Goal: Complete application form: Complete application form

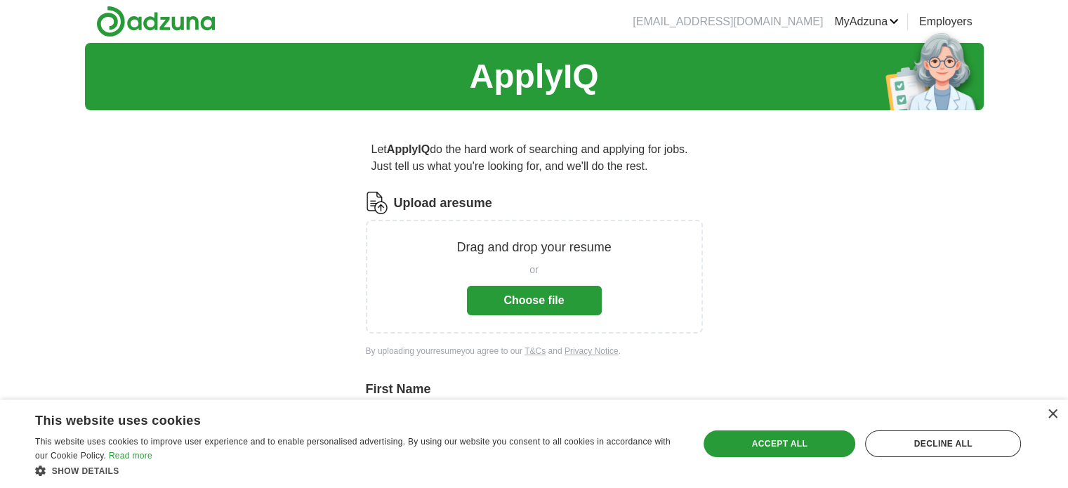
click at [532, 305] on button "Choose file" at bounding box center [534, 300] width 135 height 29
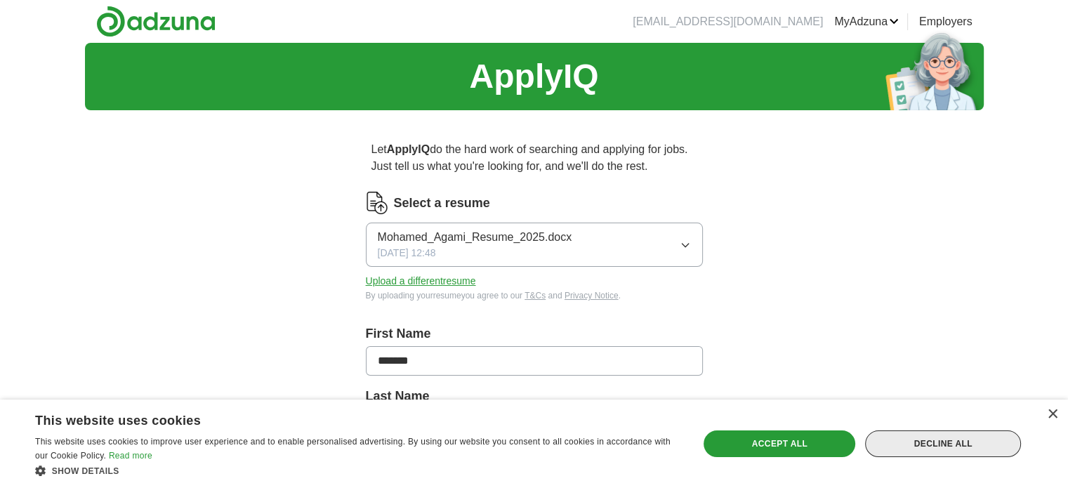
click at [924, 445] on div "Decline all" at bounding box center [943, 444] width 156 height 27
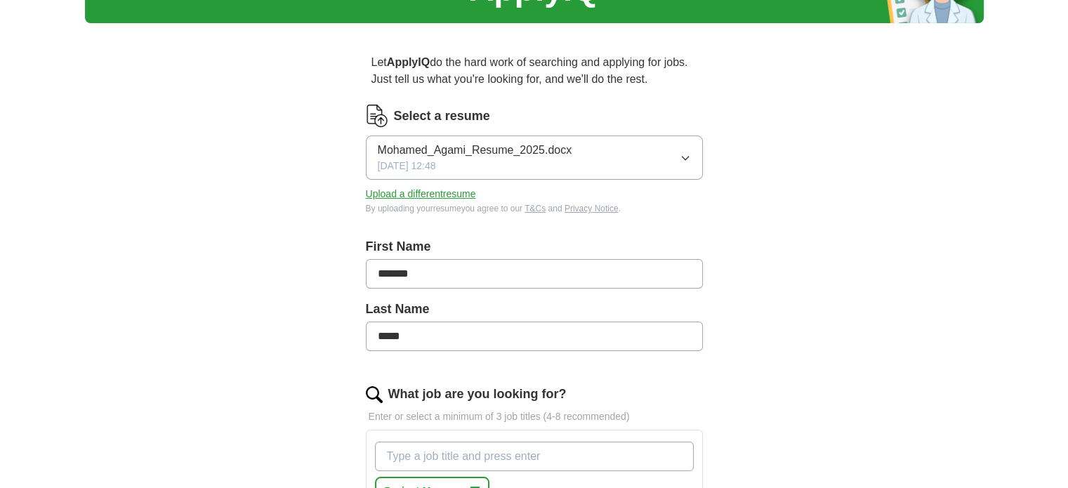
scroll to position [281, 0]
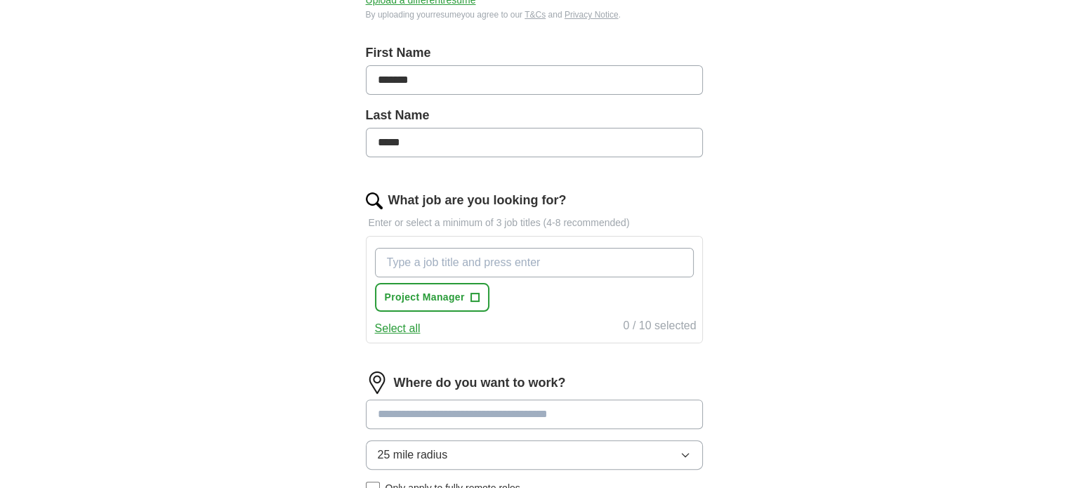
click at [577, 266] on input "What job are you looking for?" at bounding box center [534, 262] width 319 height 29
type input "Scrum Master"
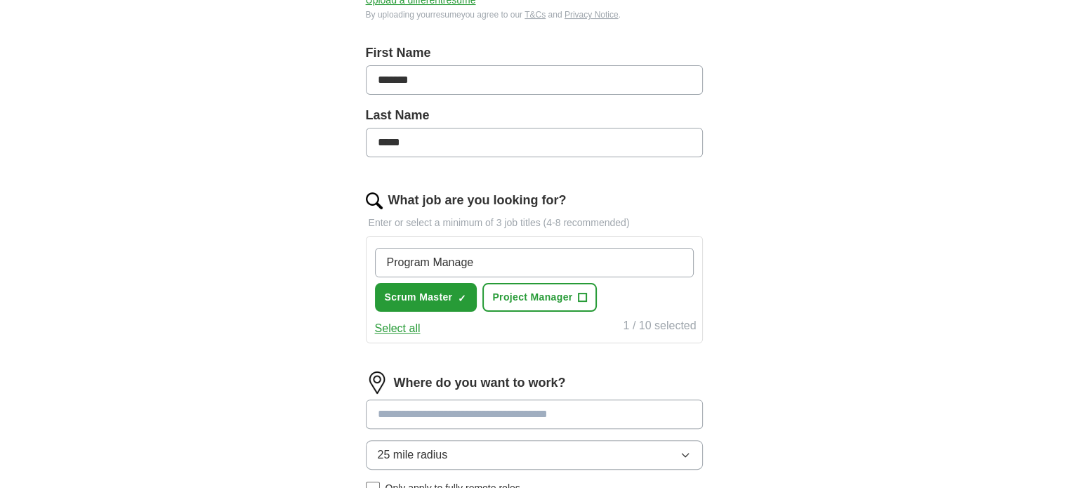
type input "Program Manager"
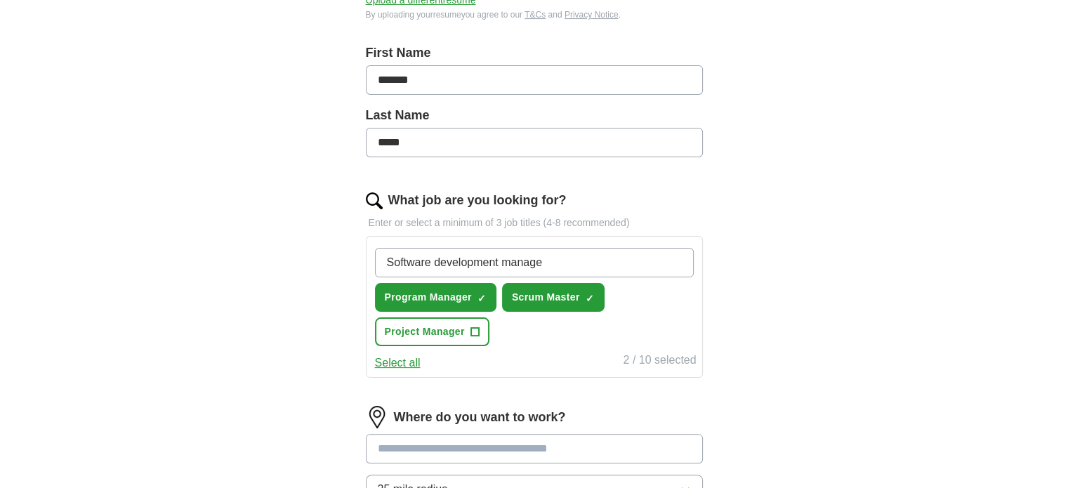
type input "Software development manager"
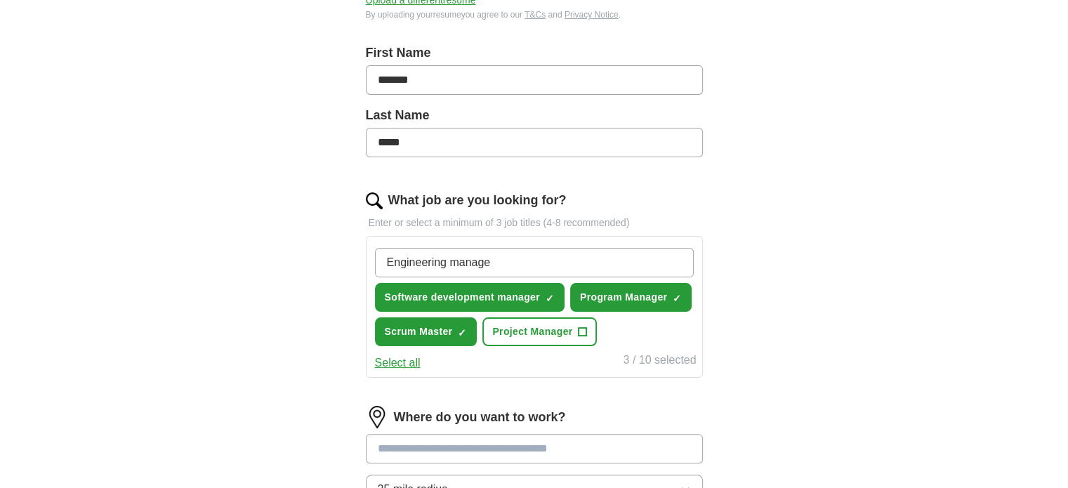
type input "Engineering manager"
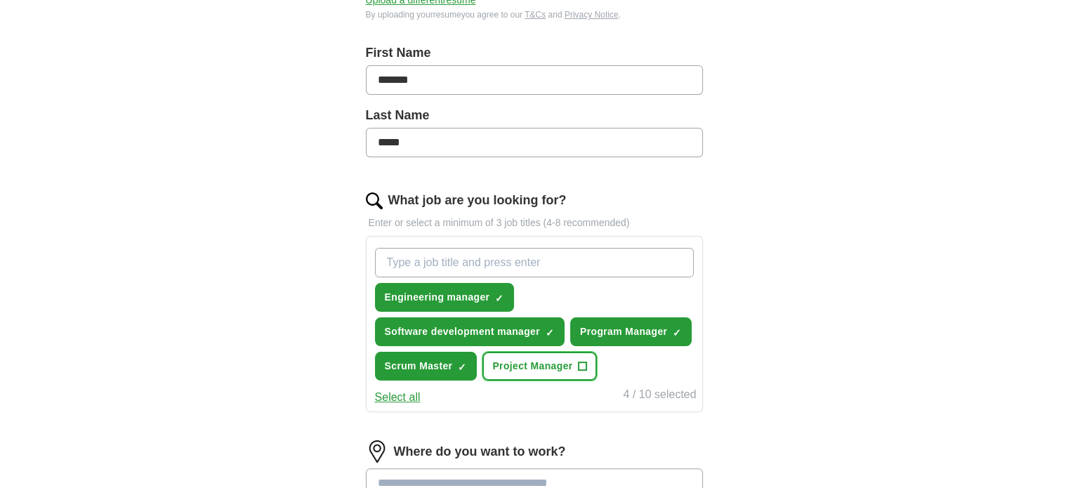
click at [579, 361] on span "+" at bounding box center [583, 366] width 8 height 11
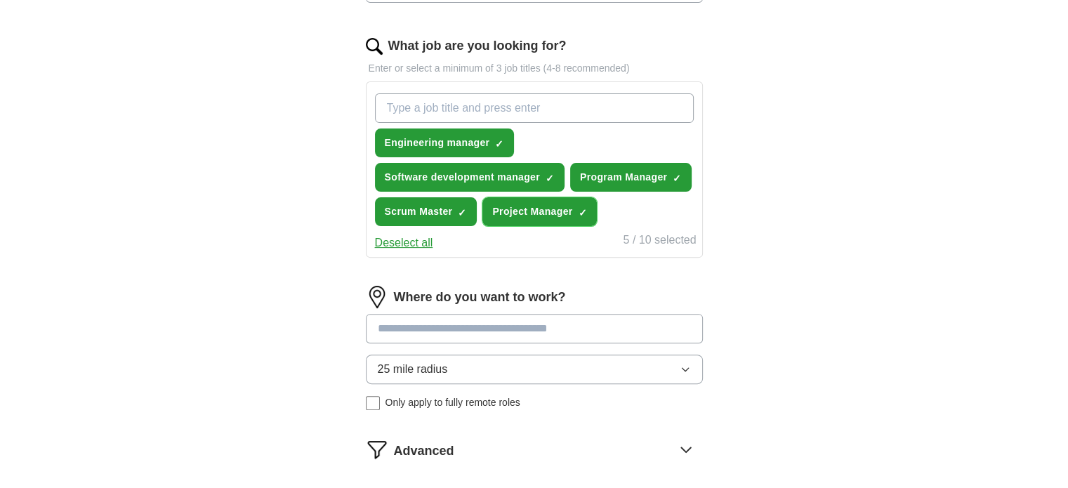
scroll to position [468, 0]
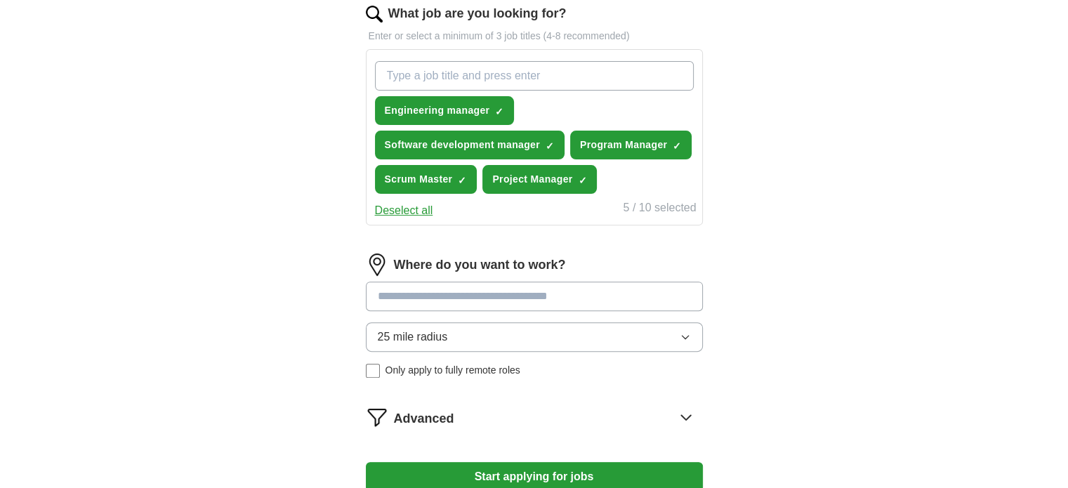
click at [486, 290] on input at bounding box center [534, 296] width 337 height 29
type input "*"
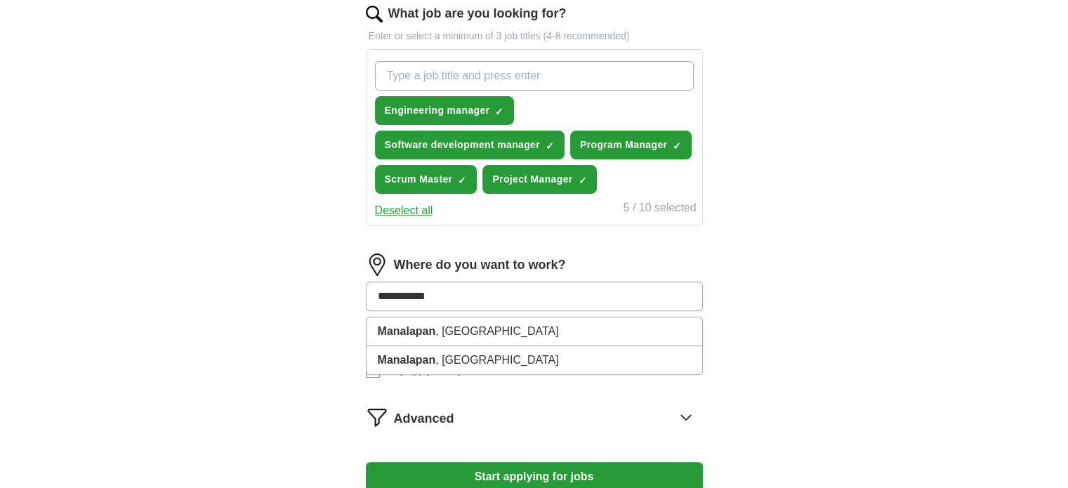
type input "**********"
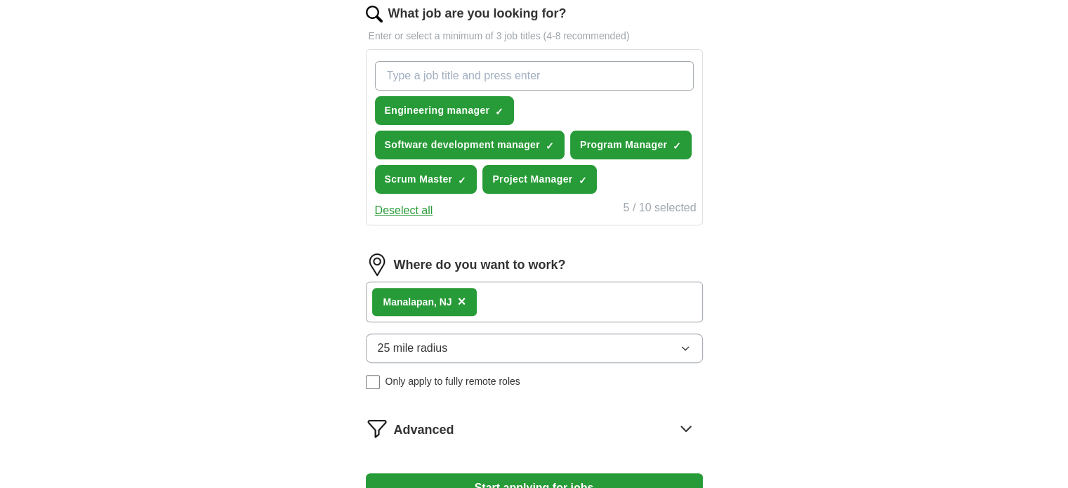
click at [579, 306] on div "Manalapan, N J ×" at bounding box center [534, 302] width 337 height 41
click at [511, 343] on button "25 mile radius" at bounding box center [534, 348] width 337 height 29
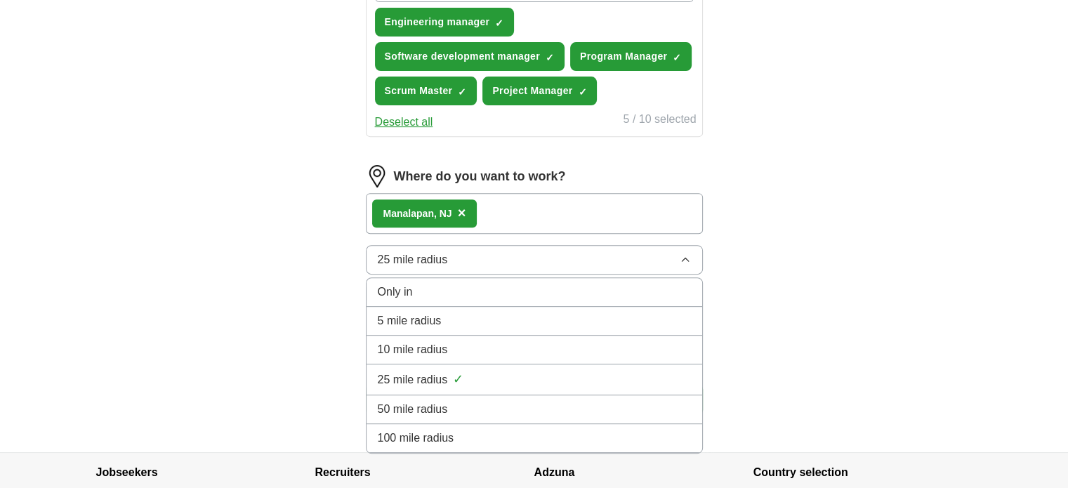
scroll to position [562, 0]
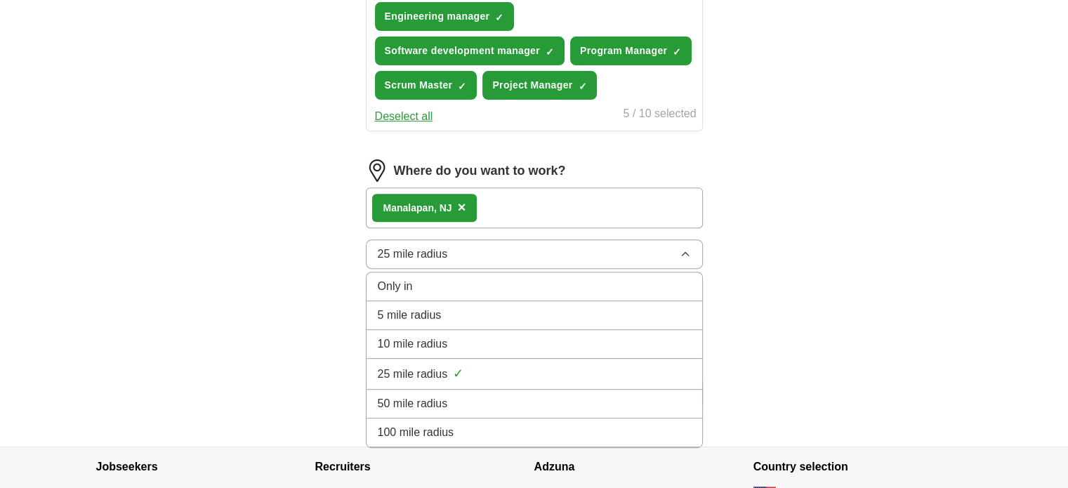
click at [558, 401] on div "50 mile radius" at bounding box center [534, 403] width 313 height 17
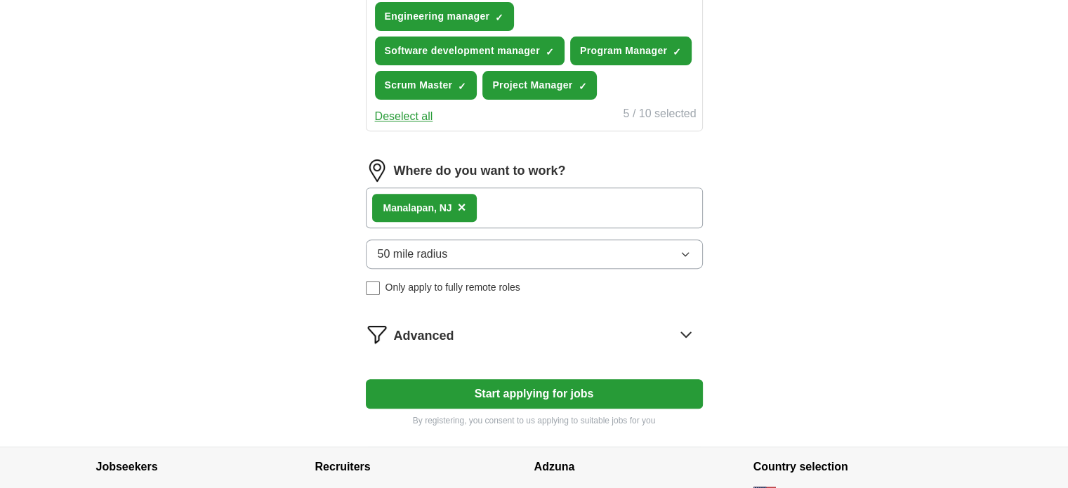
click at [688, 334] on icon at bounding box center [686, 334] width 22 height 22
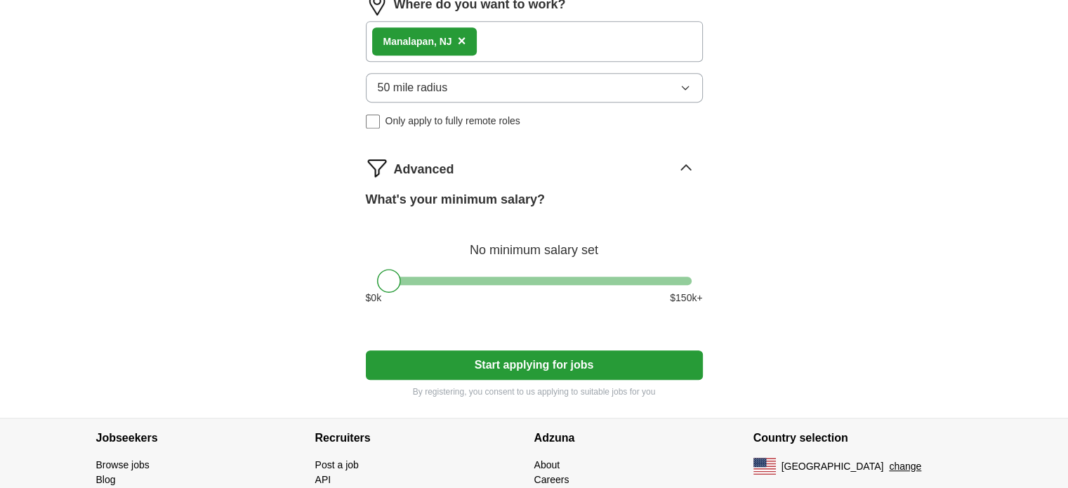
scroll to position [749, 0]
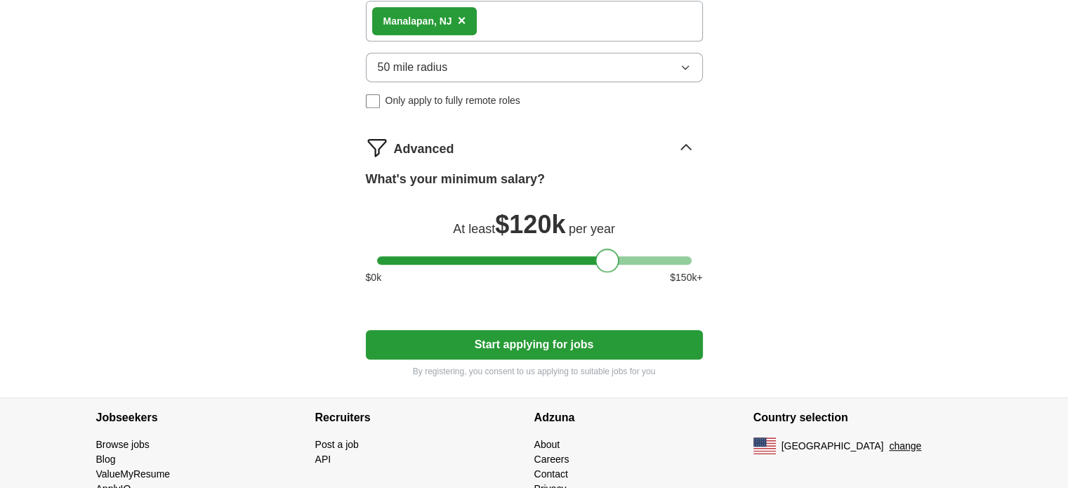
drag, startPoint x: 387, startPoint y: 257, endPoint x: 607, endPoint y: 284, distance: 221.5
click at [607, 284] on div "What's your minimum salary? At least $ 120k per year $ 0 k $ 150 k+" at bounding box center [534, 233] width 337 height 126
click at [517, 350] on button "Start applying for jobs" at bounding box center [534, 344] width 337 height 29
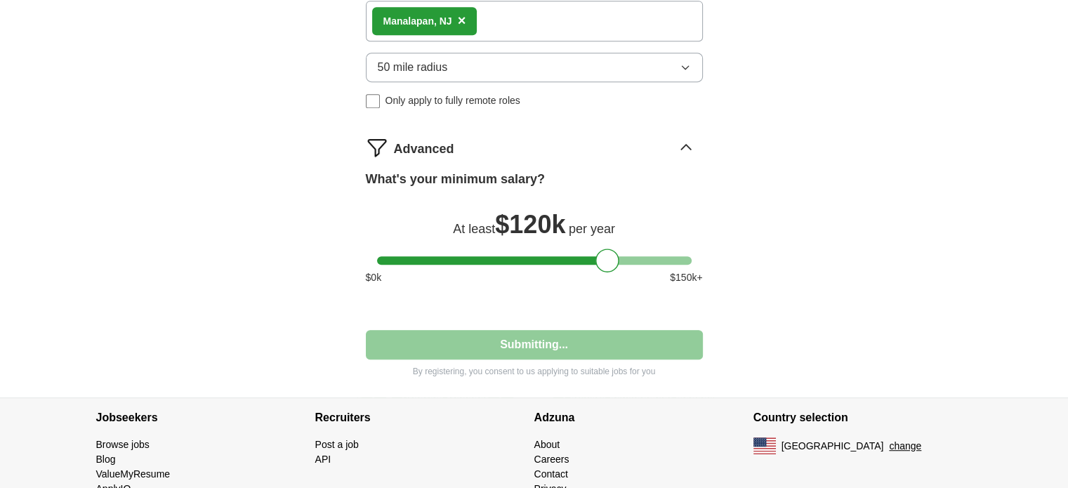
select select "**"
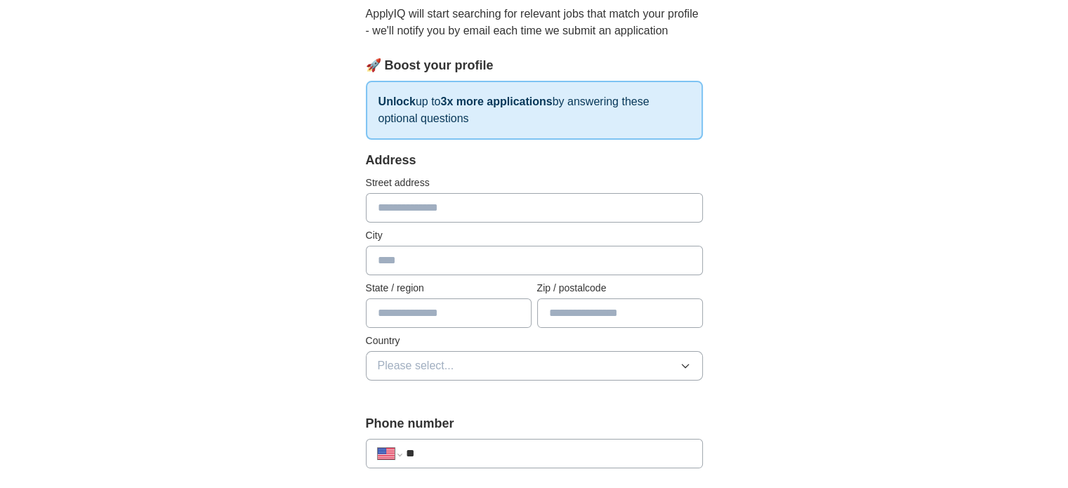
scroll to position [187, 0]
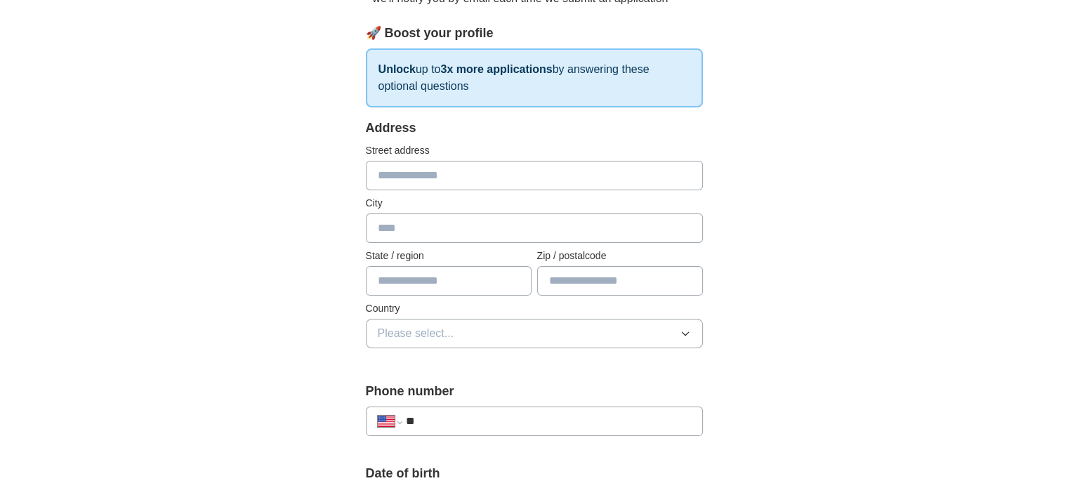
click at [559, 176] on input "text" at bounding box center [534, 175] width 337 height 29
type input "**********"
type input "**"
type input "*****"
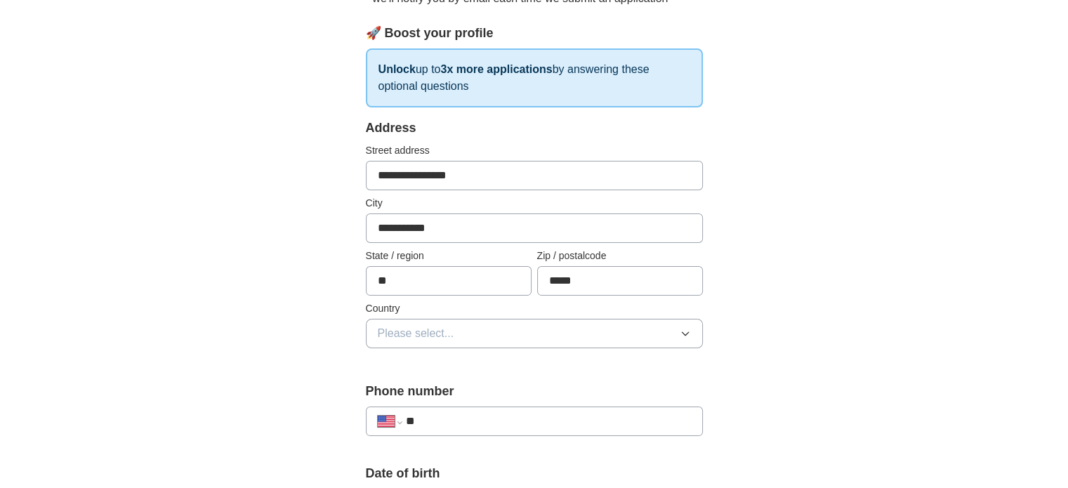
click at [524, 341] on button "Please select..." at bounding box center [534, 333] width 337 height 29
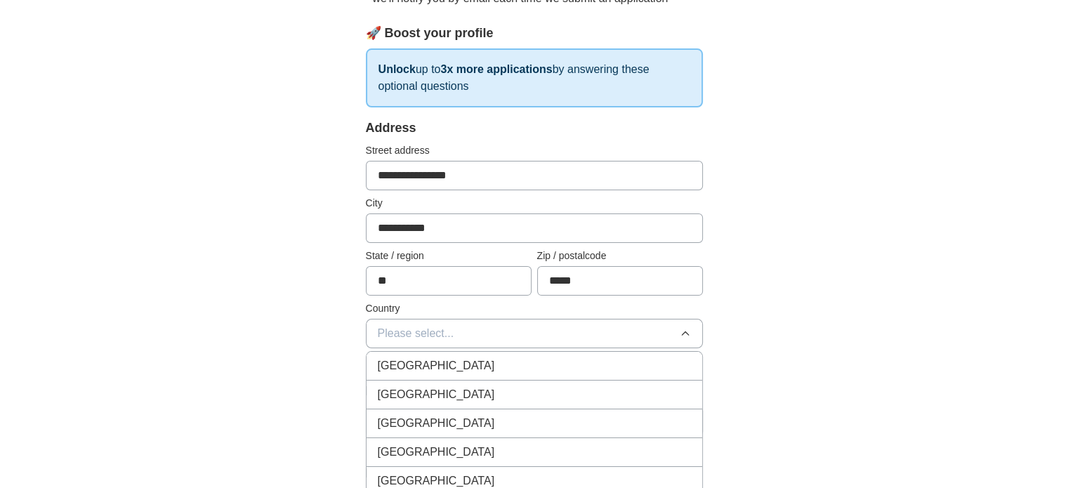
click at [503, 386] on div "[GEOGRAPHIC_DATA]" at bounding box center [534, 394] width 313 height 17
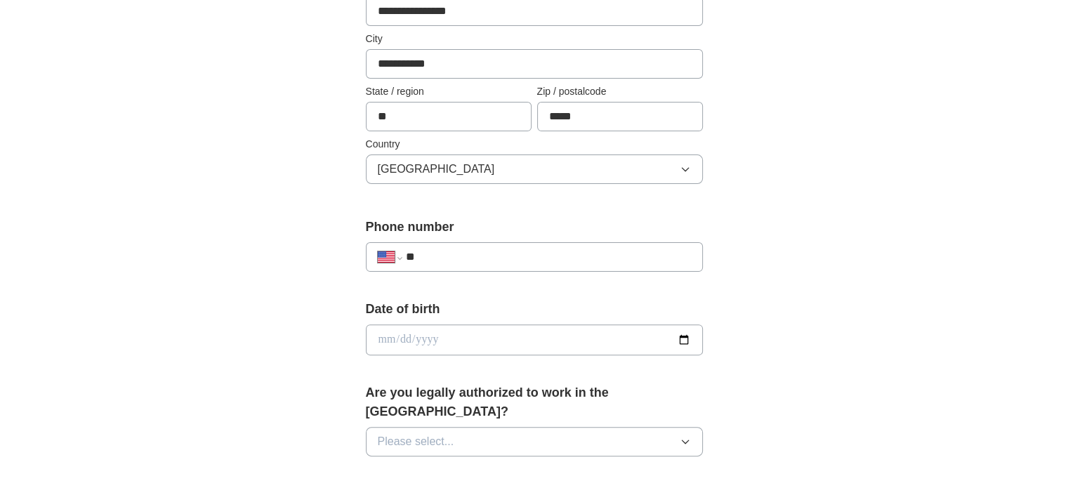
scroll to position [374, 0]
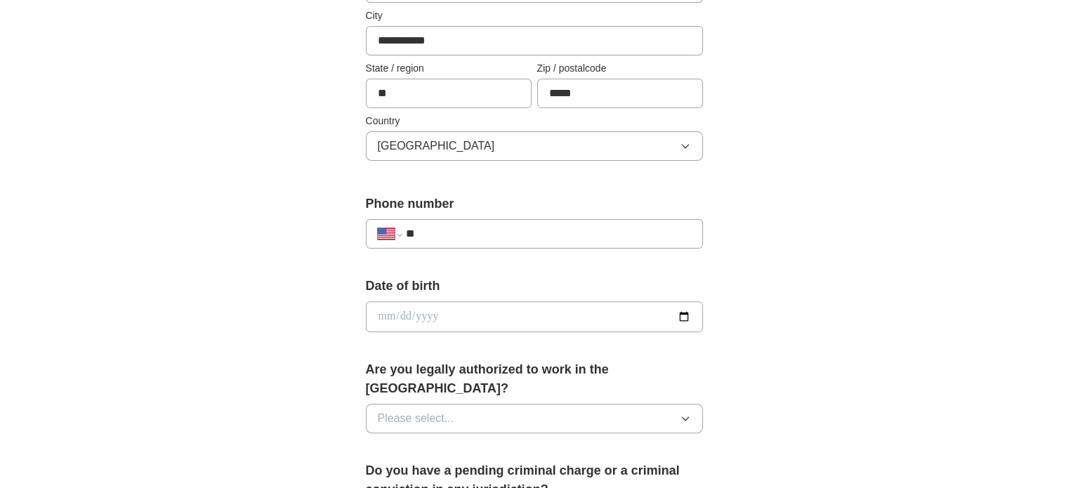
click at [555, 225] on input "**" at bounding box center [547, 233] width 285 height 17
click at [553, 231] on input "**" at bounding box center [547, 233] width 285 height 17
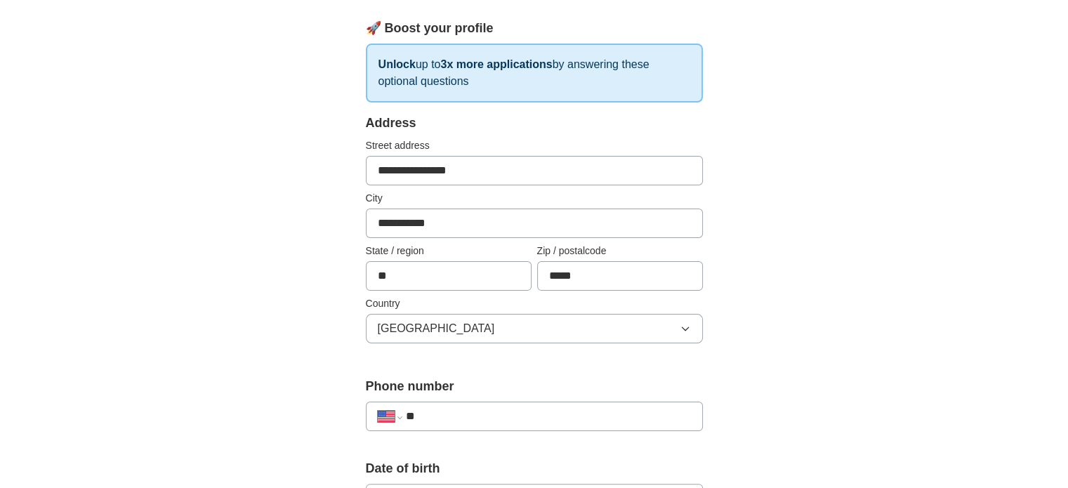
scroll to position [187, 0]
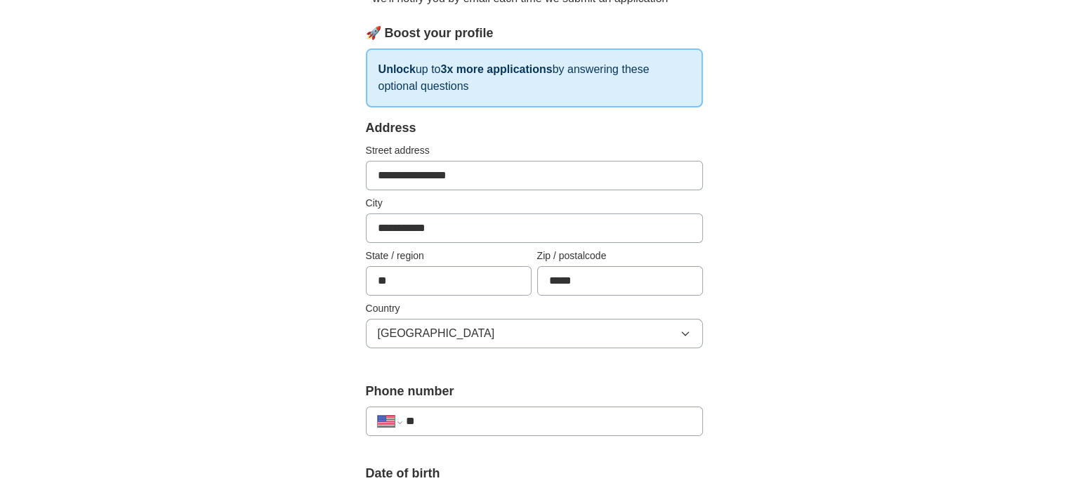
drag, startPoint x: 537, startPoint y: 173, endPoint x: 318, endPoint y: 162, distance: 218.7
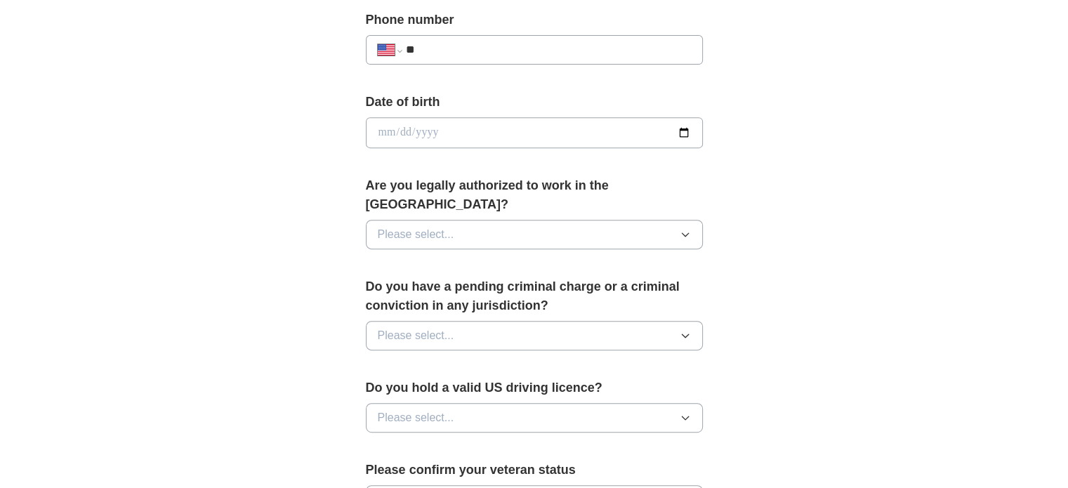
scroll to position [562, 0]
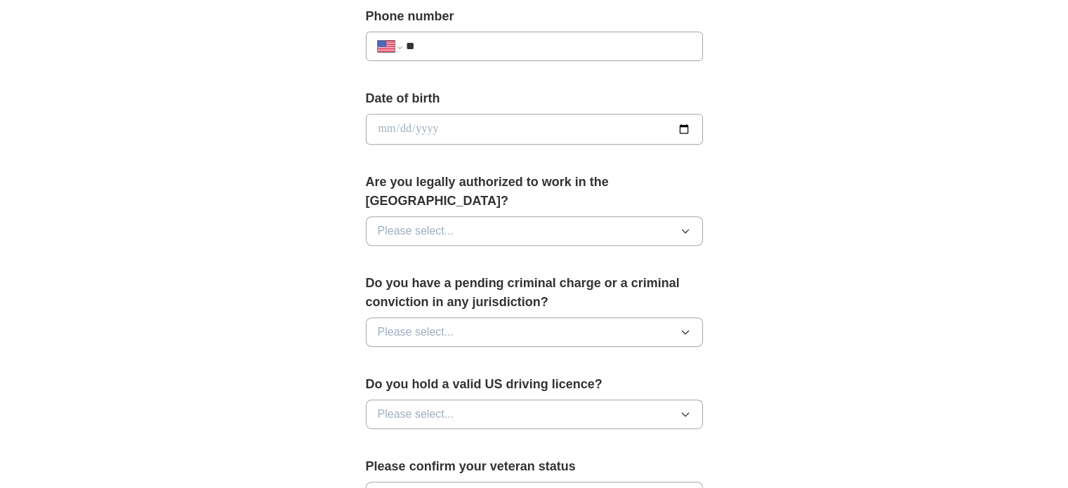
click at [548, 218] on button "Please select..." at bounding box center [534, 230] width 337 height 29
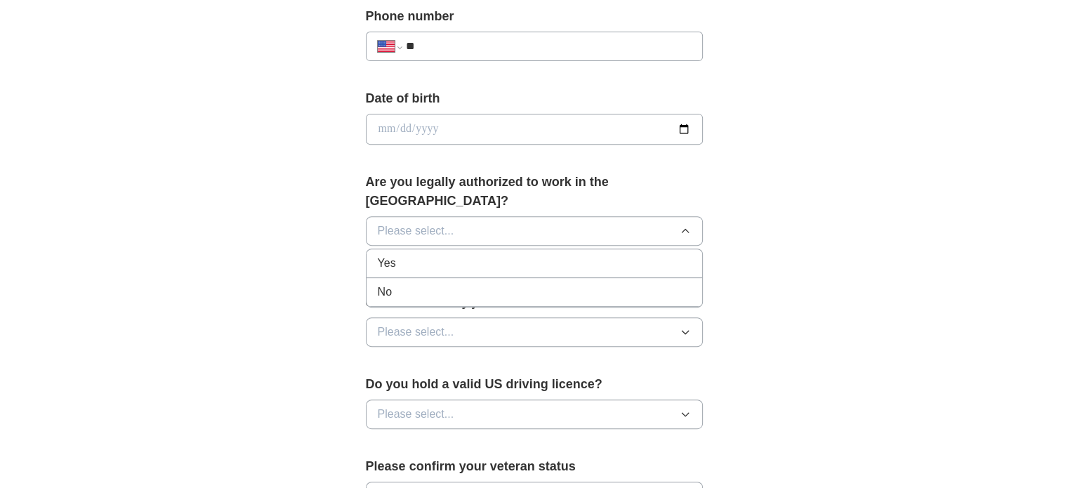
click at [527, 255] on div "Yes" at bounding box center [534, 263] width 313 height 17
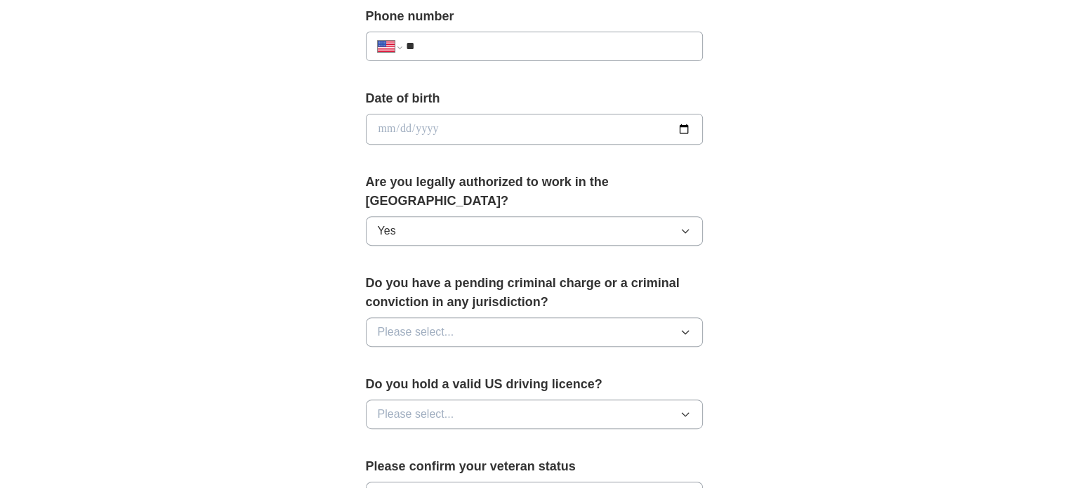
click at [527, 317] on button "Please select..." at bounding box center [534, 331] width 337 height 29
click at [474, 385] on div "No" at bounding box center [534, 393] width 313 height 17
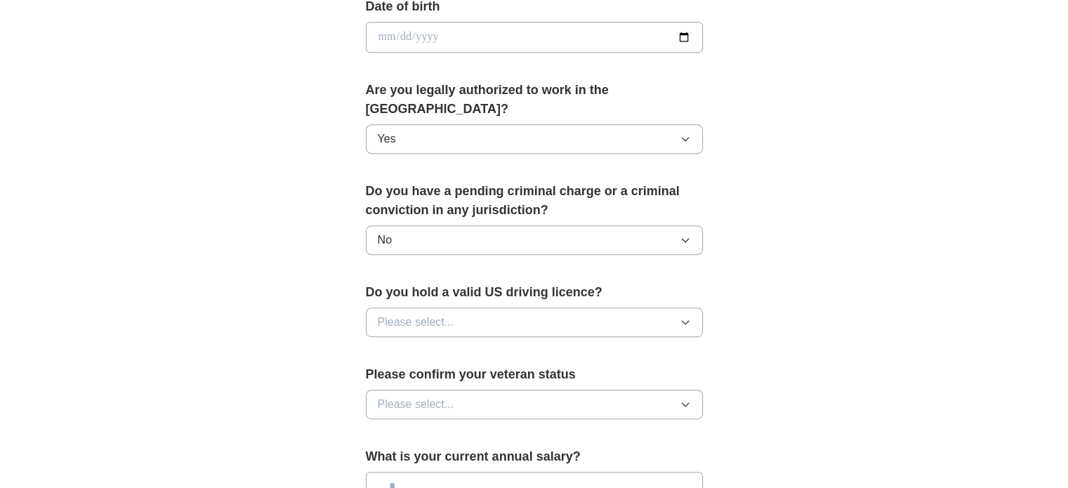
scroll to position [655, 0]
click at [492, 306] on button "Please select..." at bounding box center [534, 320] width 337 height 29
click at [476, 345] on div "Yes" at bounding box center [534, 353] width 313 height 17
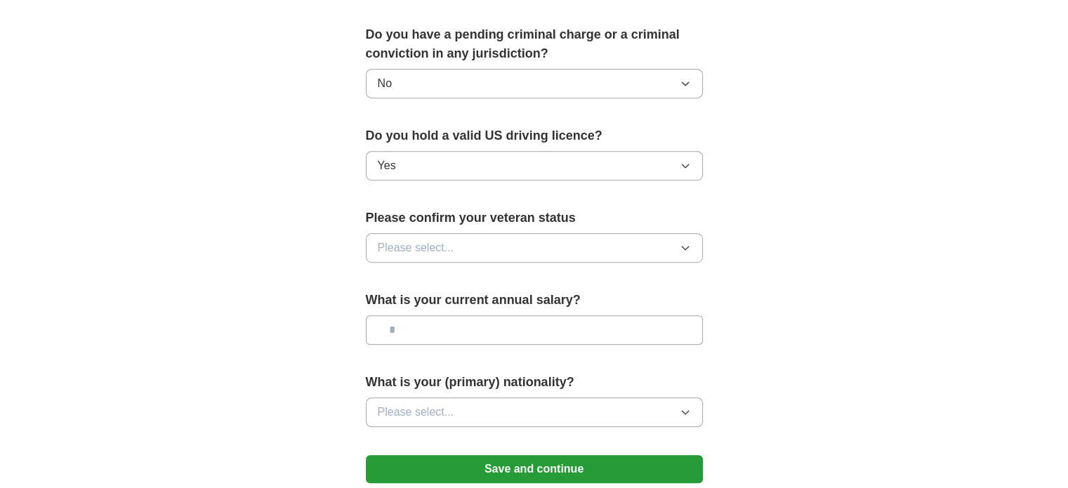
scroll to position [843, 0]
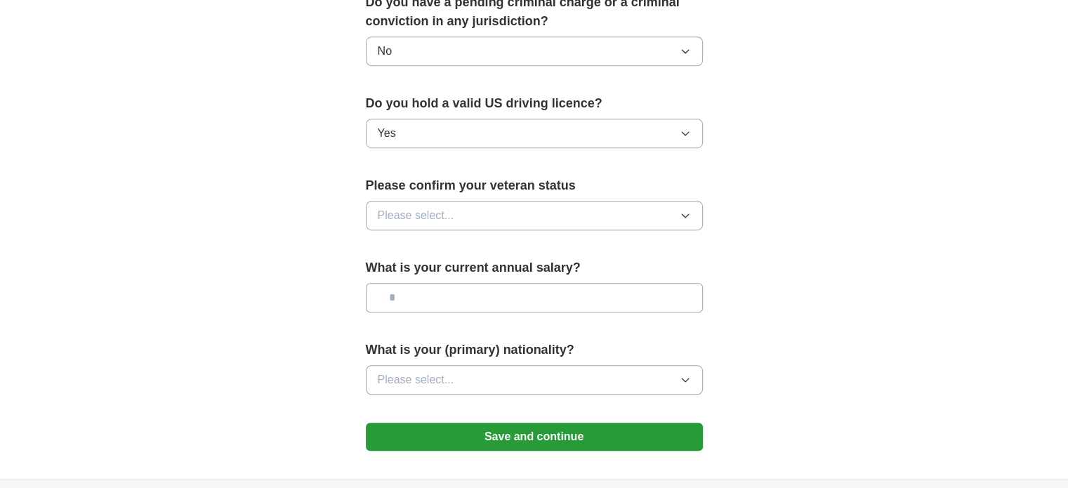
click at [494, 201] on button "Please select..." at bounding box center [534, 215] width 337 height 29
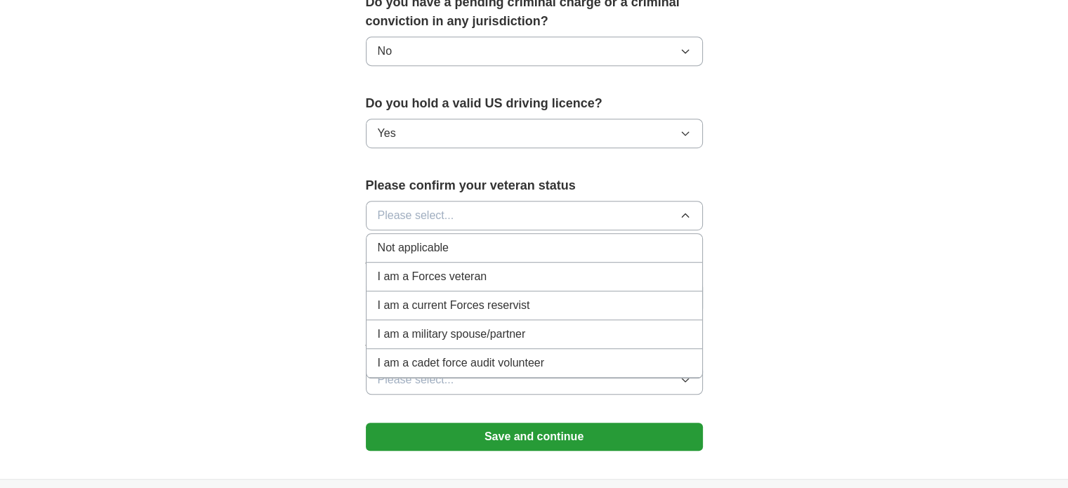
click at [433, 240] on span "Not applicable" at bounding box center [413, 248] width 71 height 17
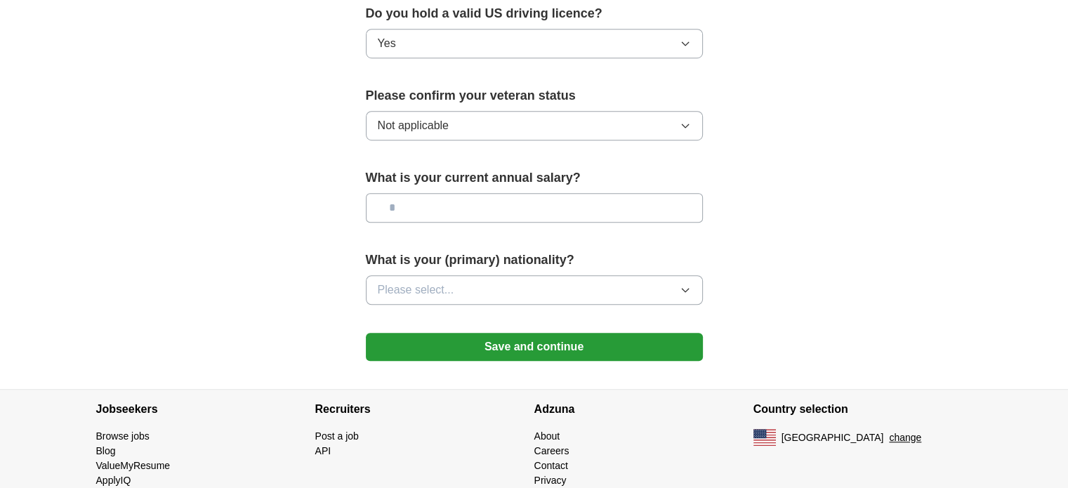
scroll to position [936, 0]
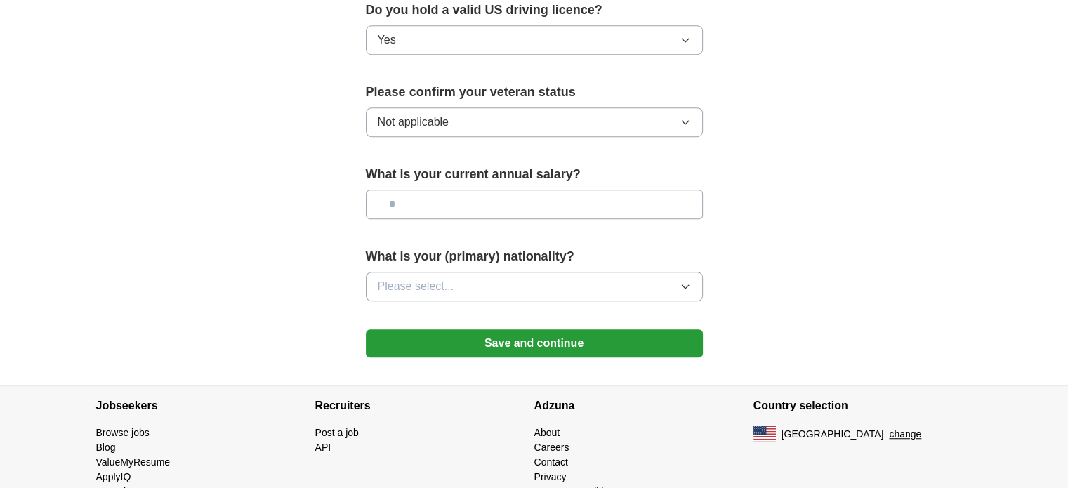
click at [445, 278] on span "Please select..." at bounding box center [416, 286] width 77 height 17
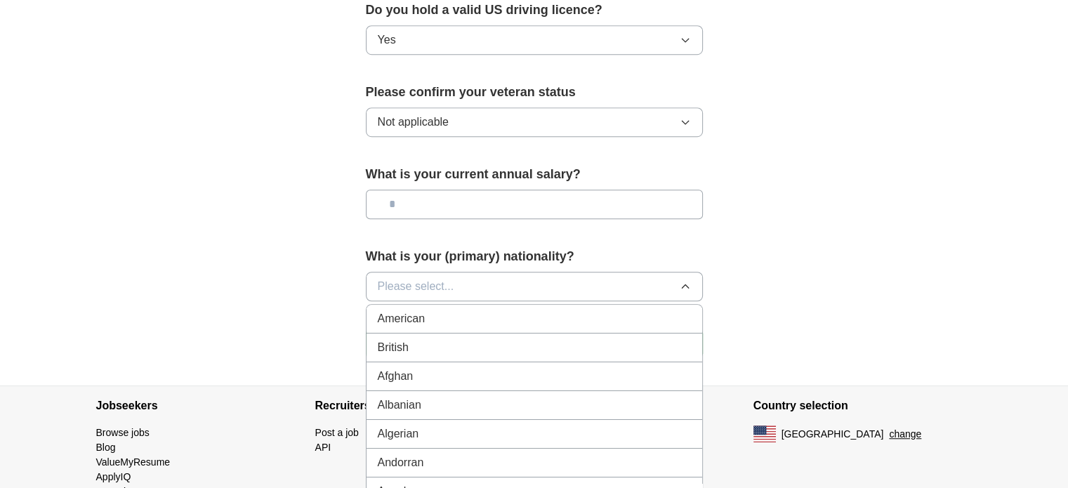
click at [438, 310] on div "American" at bounding box center [534, 318] width 313 height 17
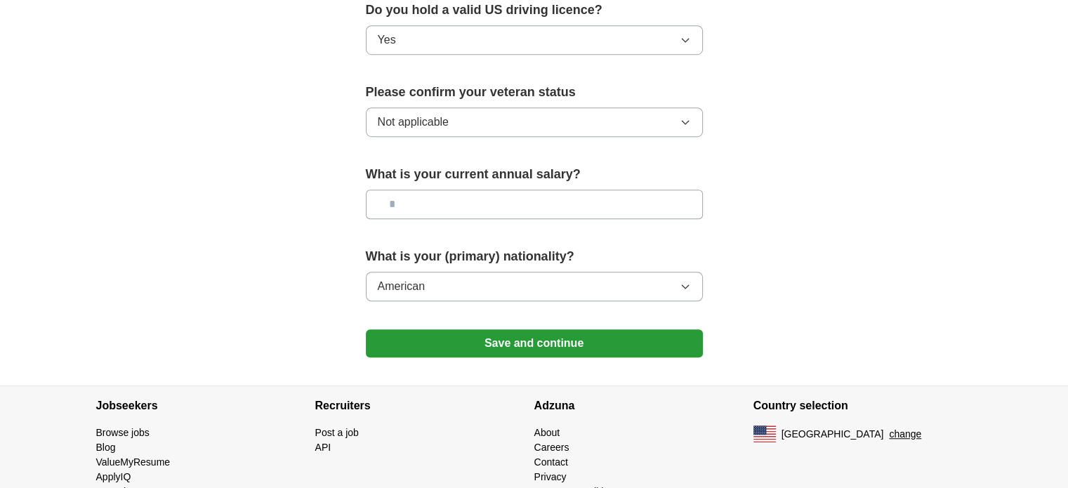
click at [520, 329] on button "Save and continue" at bounding box center [534, 343] width 337 height 28
